Goal: Check status: Check status

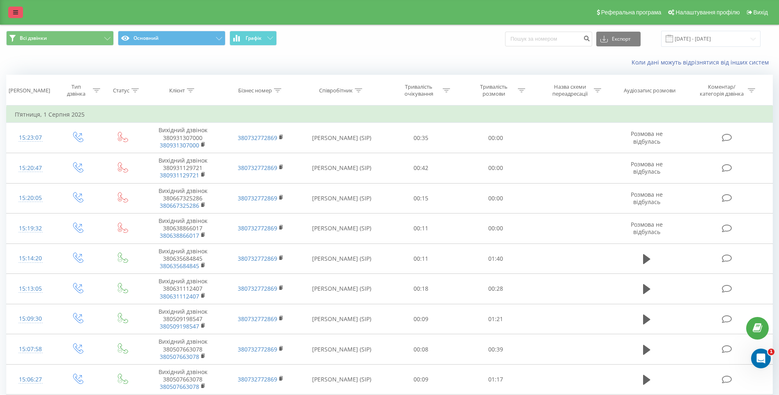
click at [19, 15] on link at bounding box center [15, 12] width 15 height 11
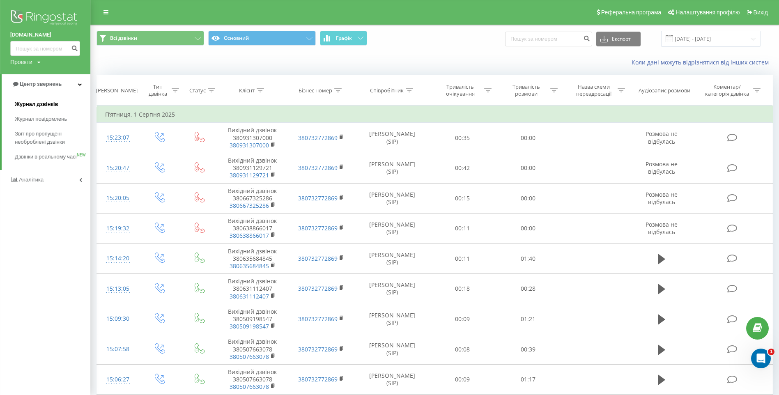
click at [55, 106] on span "Журнал дзвінків" at bounding box center [37, 104] width 44 height 8
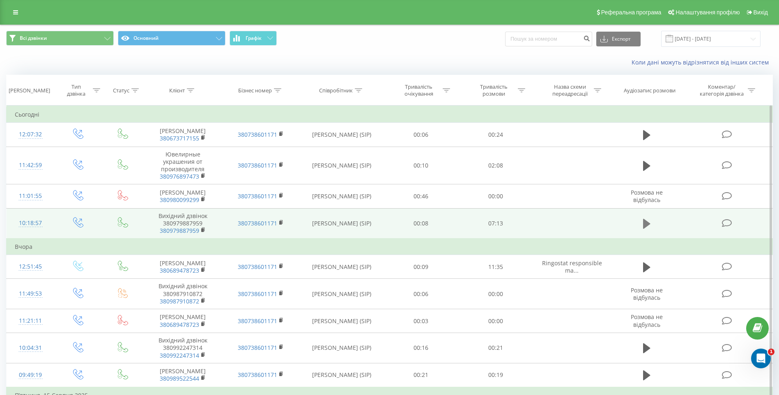
click at [642, 220] on button at bounding box center [646, 224] width 12 height 12
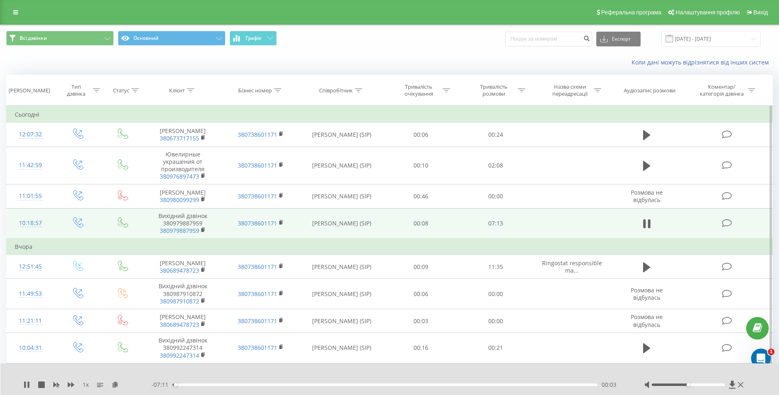
click at [344, 390] on div "1 x - 07:11 00:03 00:03" at bounding box center [389, 379] width 779 height 32
click at [350, 385] on div "00:03" at bounding box center [384, 384] width 425 height 2
click at [439, 379] on div "1 x - 04:10 03:03 03:03" at bounding box center [389, 379] width 779 height 32
click at [437, 383] on div "- 04:09 03:04 03:04" at bounding box center [387, 385] width 472 height 8
click at [438, 385] on div "03:05" at bounding box center [384, 384] width 425 height 2
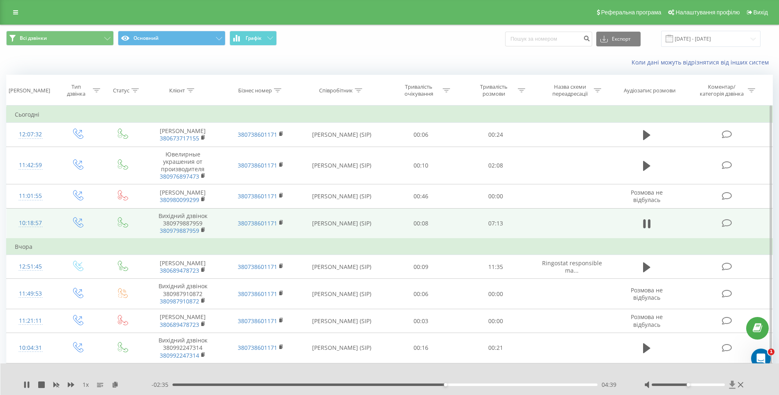
click at [731, 385] on icon at bounding box center [732, 385] width 6 height 8
